Goal: Find specific page/section: Find specific page/section

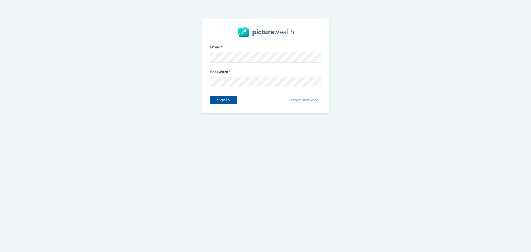
click at [212, 99] on button "Sign in" at bounding box center [224, 100] width 28 height 8
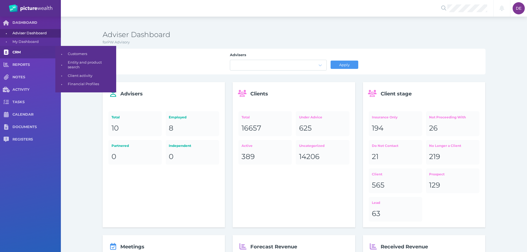
click at [28, 51] on span "CRM" at bounding box center [36, 52] width 48 height 5
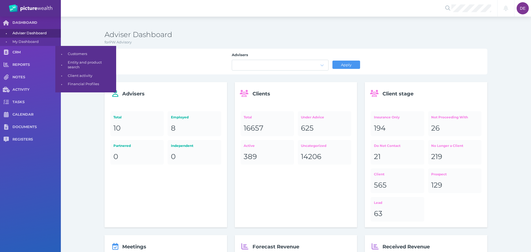
select select "25"
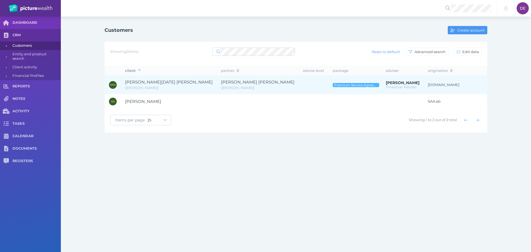
click at [221, 84] on span "[PERSON_NAME] [PERSON_NAME]" at bounding box center [258, 81] width 74 height 5
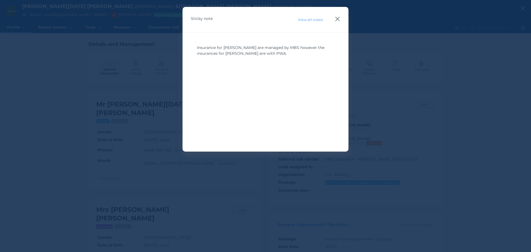
click at [340, 16] on icon "button" at bounding box center [337, 18] width 5 height 7
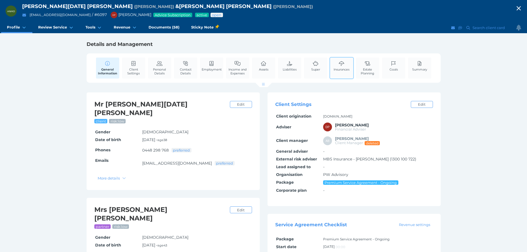
click at [337, 73] on link "Insurances" at bounding box center [341, 66] width 19 height 17
